Goal: Task Accomplishment & Management: Manage account settings

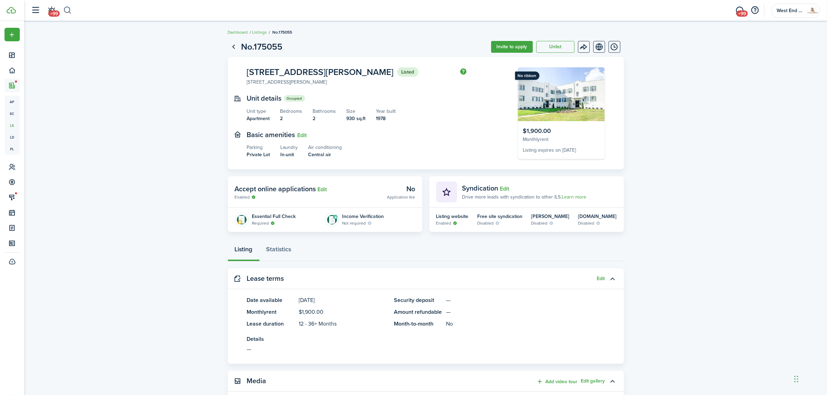
click at [70, 14] on button "button" at bounding box center [67, 11] width 9 height 12
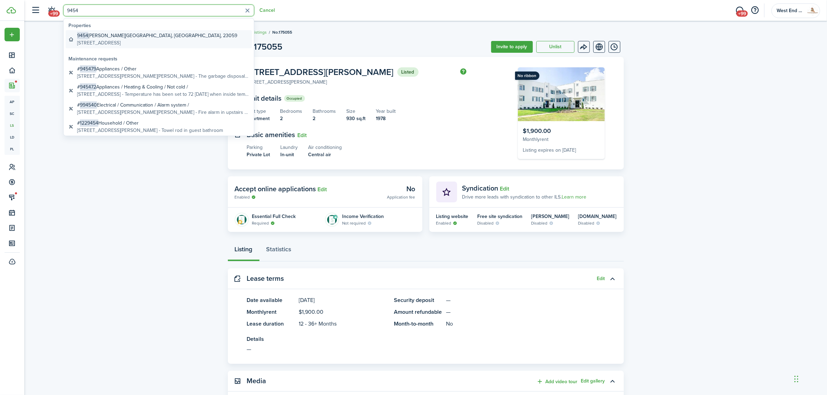
type input "9454"
click at [126, 41] on global-search-item-description "[STREET_ADDRESS]" at bounding box center [157, 42] width 160 height 7
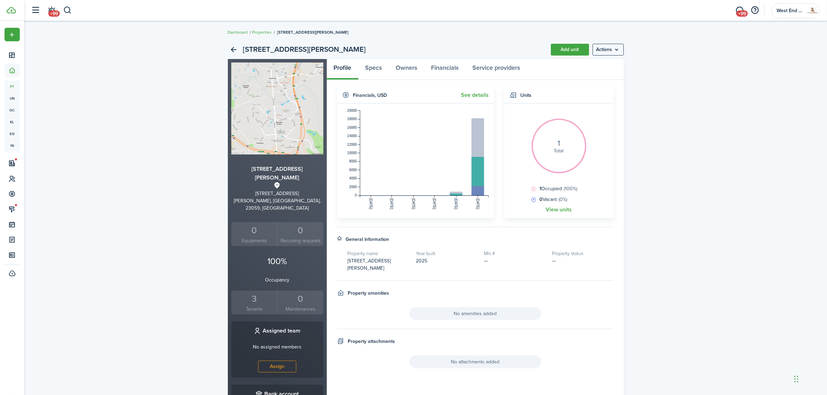
click at [72, 13] on header-wrapper "+99 +99 West End Property Management" at bounding box center [424, 10] width 792 height 21
click at [249, 297] on div "3" at bounding box center [254, 299] width 43 height 13
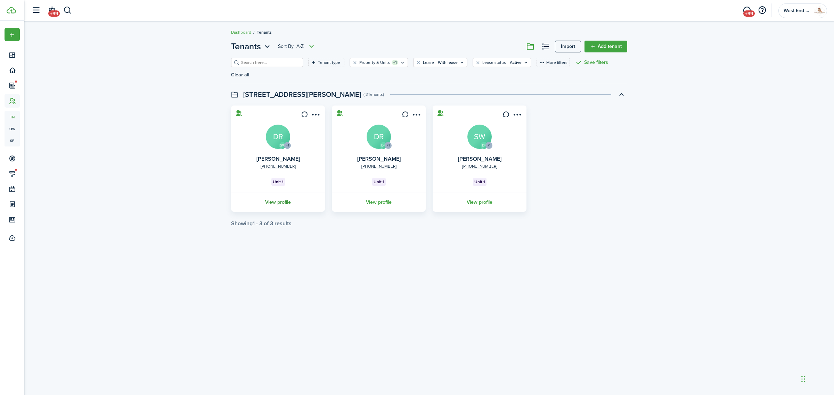
click at [292, 199] on link "View profile" at bounding box center [278, 202] width 96 height 19
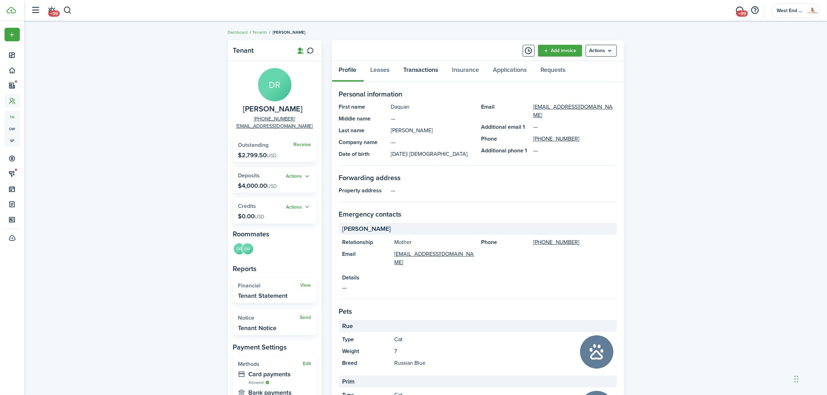
click at [419, 68] on link "Transactions" at bounding box center [421, 71] width 49 height 21
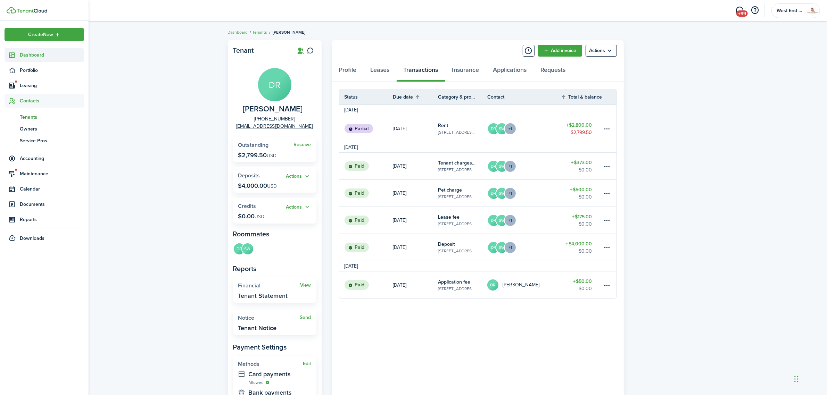
click at [22, 56] on span "Dashboard" at bounding box center [52, 54] width 64 height 7
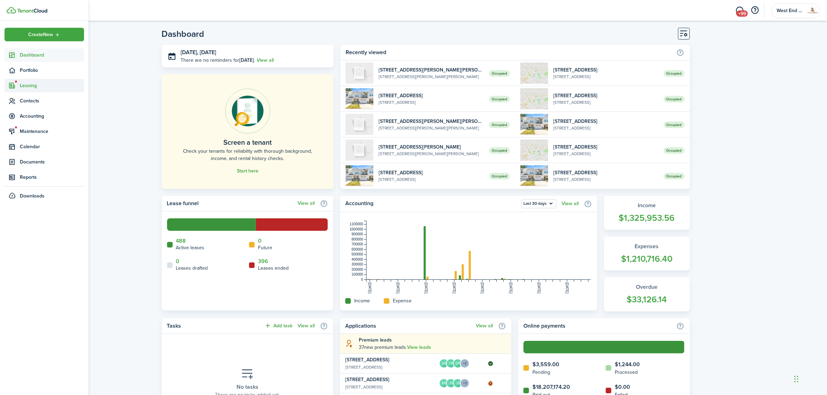
click at [27, 85] on span "Leasing" at bounding box center [52, 85] width 64 height 7
click at [32, 124] on span "Listings" at bounding box center [52, 125] width 64 height 7
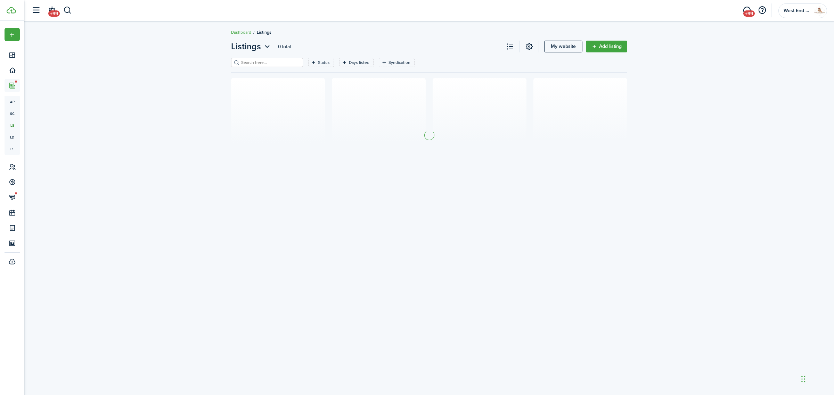
click at [277, 57] on header-page "Listings 0 Total My website Add listing" at bounding box center [429, 49] width 396 height 18
click at [274, 65] on input "search" at bounding box center [269, 62] width 61 height 7
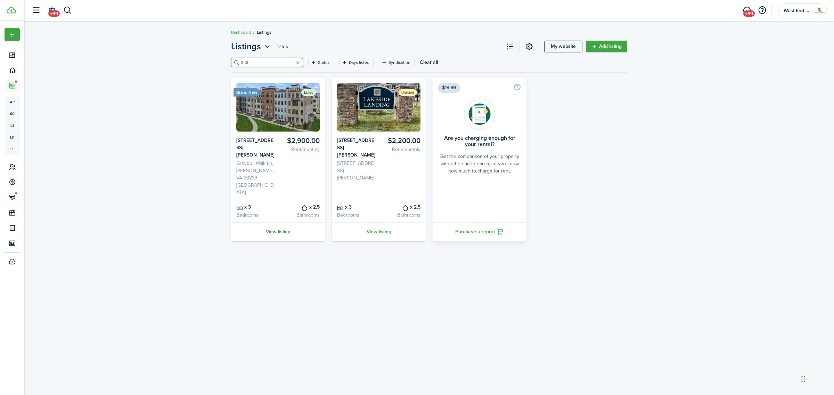
type input "542"
click at [272, 223] on link "View listing" at bounding box center [278, 231] width 94 height 19
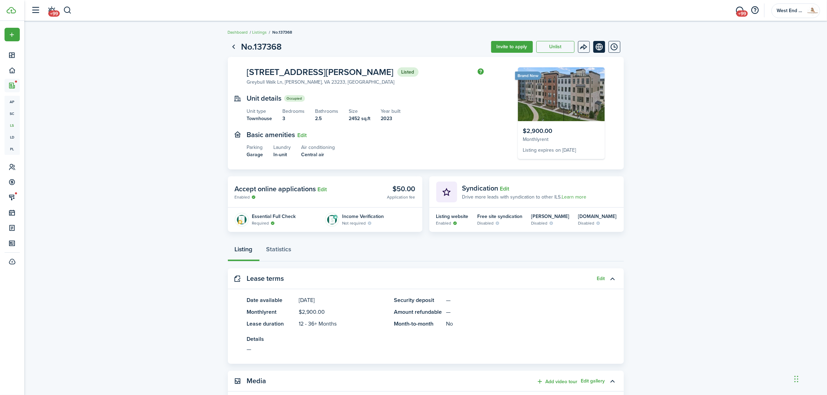
click at [603, 44] on link "View on website" at bounding box center [599, 47] width 12 height 12
click at [63, 6] on button "button" at bounding box center [67, 11] width 9 height 12
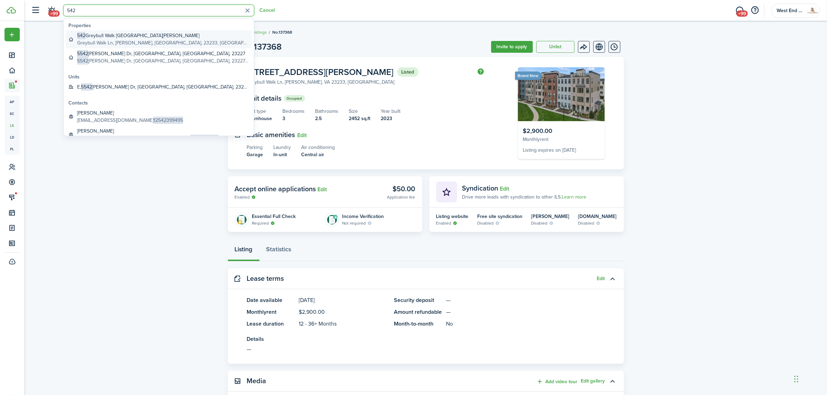
type input "542"
click at [138, 38] on global-search-item-title "[STREET_ADDRESS][PERSON_NAME]" at bounding box center [163, 35] width 172 height 7
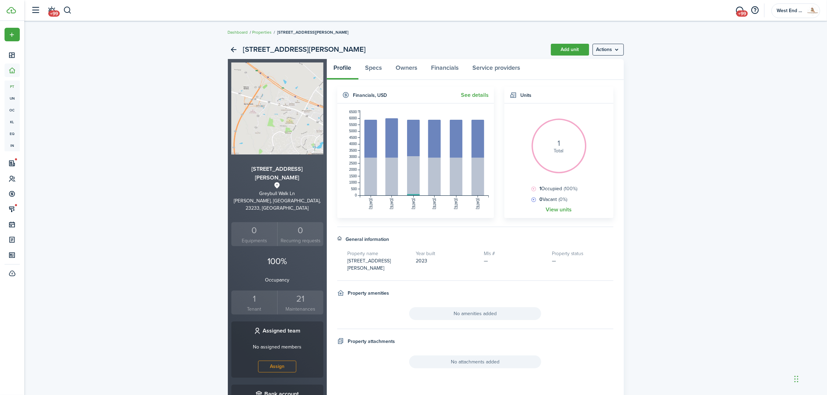
click at [255, 306] on small "Tenant" at bounding box center [254, 309] width 43 height 7
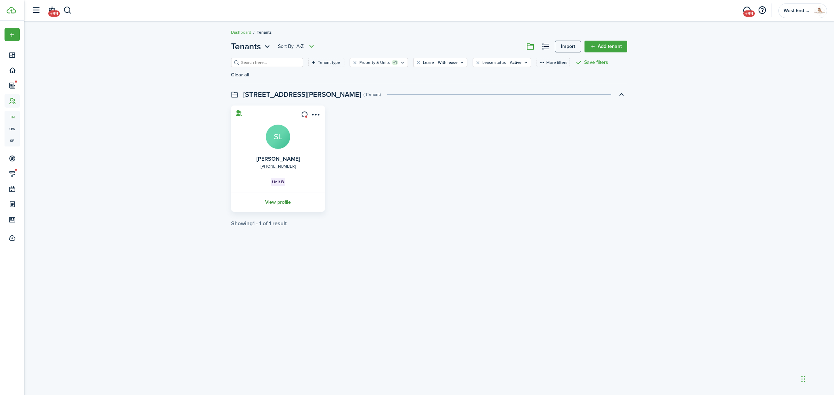
click at [270, 193] on link "View profile" at bounding box center [278, 202] width 96 height 19
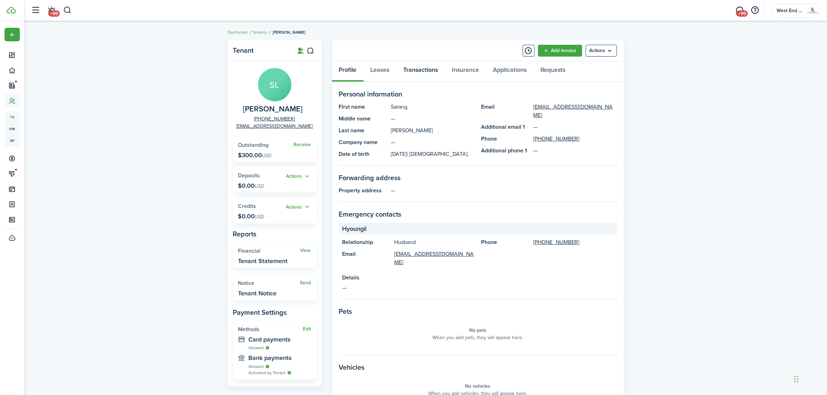
click at [398, 74] on link "Transactions" at bounding box center [421, 71] width 49 height 21
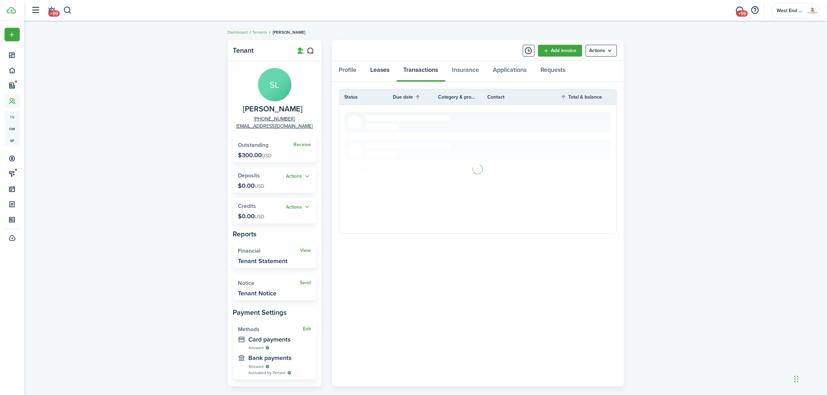
click at [389, 70] on link "Leases" at bounding box center [380, 71] width 33 height 21
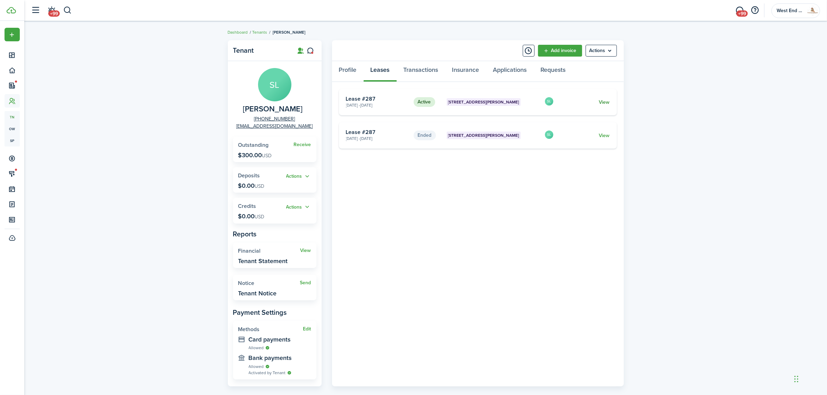
click at [604, 99] on link "View" at bounding box center [604, 102] width 11 height 7
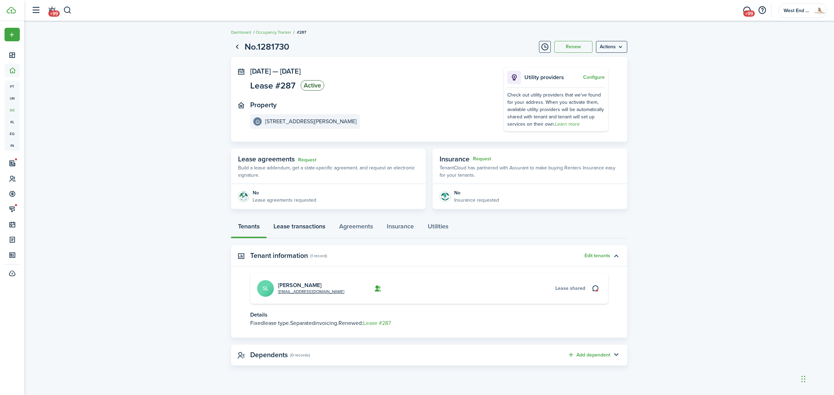
click at [309, 229] on link "Lease transactions" at bounding box center [299, 228] width 66 height 21
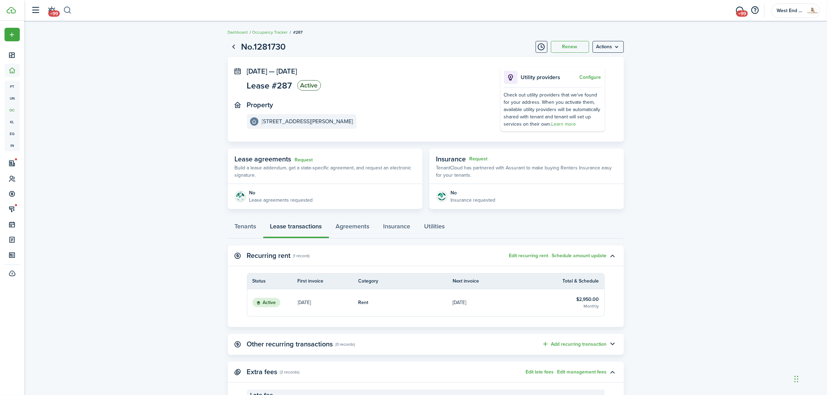
click at [65, 7] on button "button" at bounding box center [67, 11] width 9 height 12
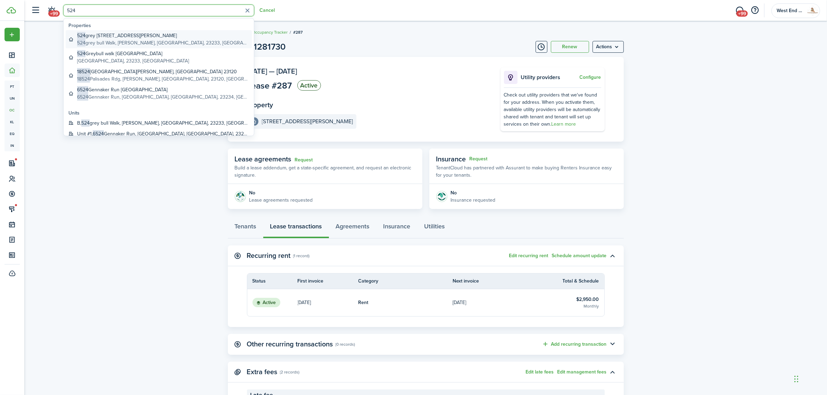
type input "524"
click at [162, 32] on global-search-item-title "[STREET_ADDRESS][PERSON_NAME]" at bounding box center [163, 35] width 172 height 7
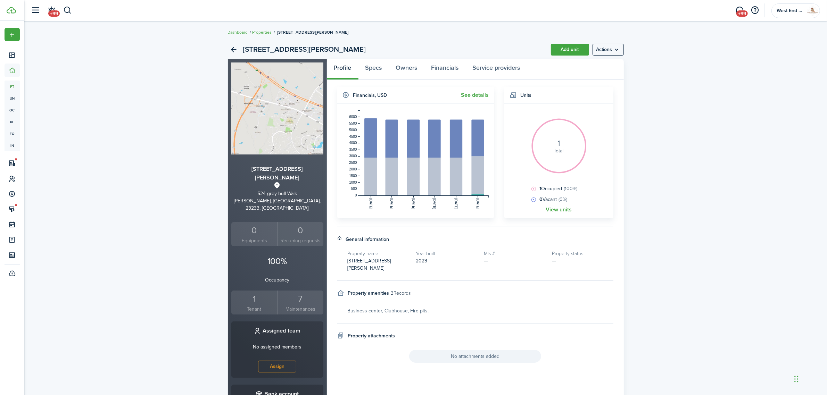
click at [257, 306] on small "Tenant" at bounding box center [254, 309] width 43 height 7
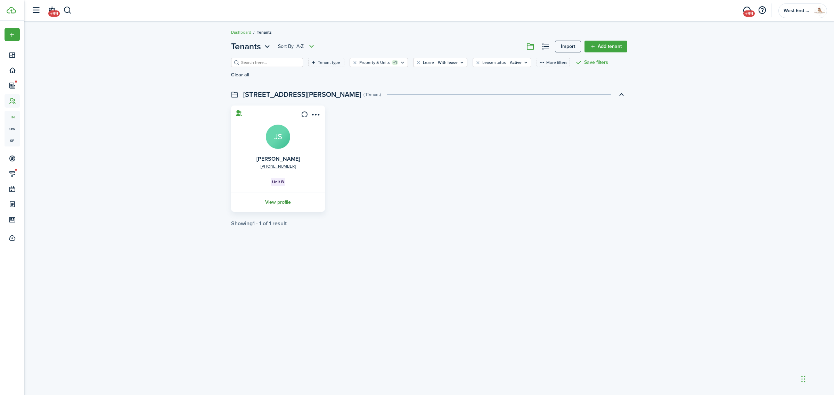
click at [288, 193] on link "View profile" at bounding box center [278, 202] width 96 height 19
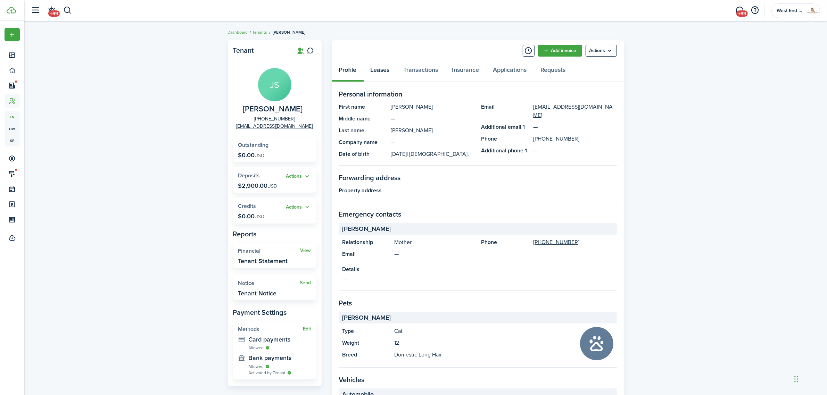
click at [370, 63] on link "Leases" at bounding box center [380, 71] width 33 height 21
